Goal: Transaction & Acquisition: Purchase product/service

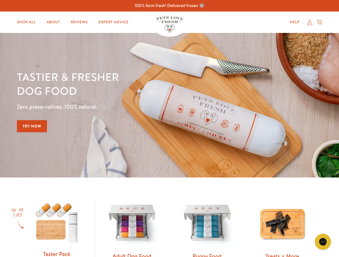
click at [169, 129] on div "Tastier & fresher dog food Zero preservatives. 100% natural. Try Now" at bounding box center [118, 105] width 203 height 71
click at [323, 242] on icon "Gorgias live chat" at bounding box center [322, 241] width 5 height 5
